Goal: Navigation & Orientation: Find specific page/section

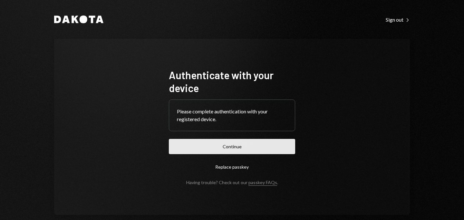
click at [221, 149] on button "Continue" at bounding box center [232, 146] width 126 height 15
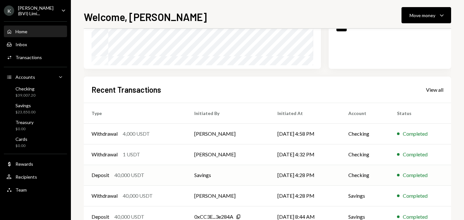
scroll to position [105, 0]
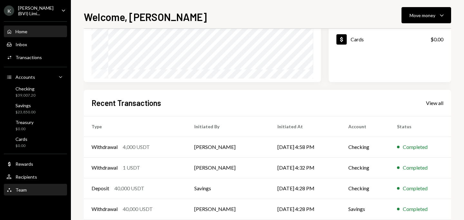
click at [31, 185] on div "Team Team" at bounding box center [35, 189] width 58 height 11
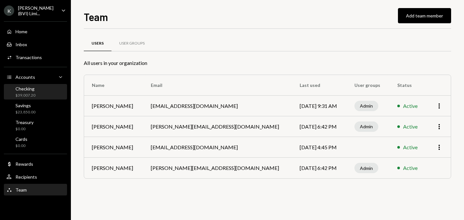
click at [36, 95] on div "Checking $39,007.20" at bounding box center [35, 92] width 58 height 12
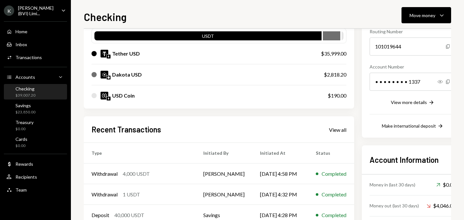
scroll to position [127, 0]
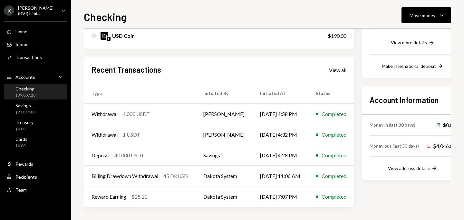
click at [334, 69] on div "View all" at bounding box center [337, 70] width 17 height 6
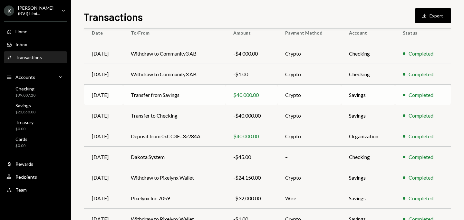
scroll to position [117, 0]
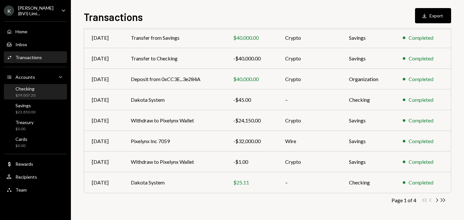
click at [31, 91] on div "Checking" at bounding box center [25, 88] width 20 height 5
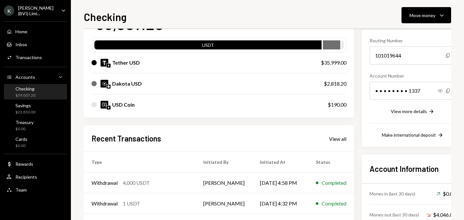
scroll to position [102, 0]
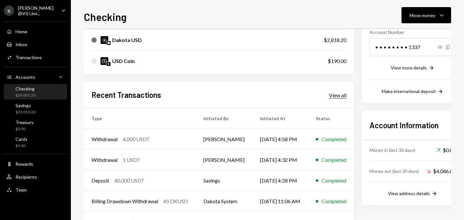
click at [341, 94] on div "View all" at bounding box center [337, 95] width 17 height 6
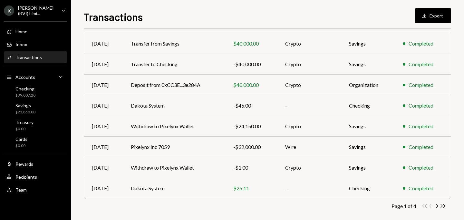
scroll to position [117, 0]
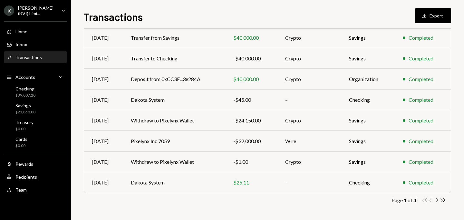
click at [437, 198] on icon "button" at bounding box center [438, 200] width 2 height 4
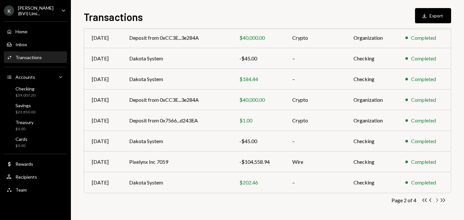
click at [436, 201] on icon "Chevron Right" at bounding box center [437, 200] width 6 height 6
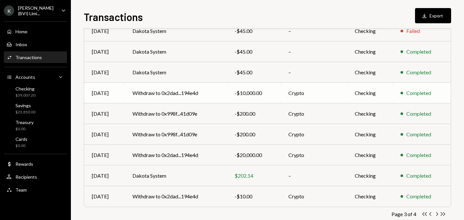
scroll to position [110, 0]
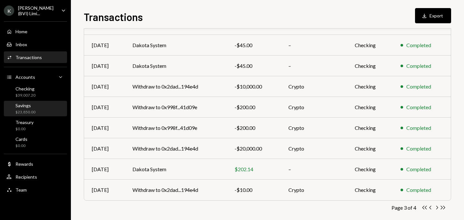
click at [38, 112] on div "Savings $23,850.00" at bounding box center [35, 109] width 58 height 12
